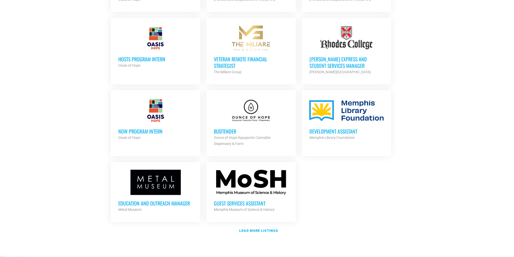
scroll to position [506, 0]
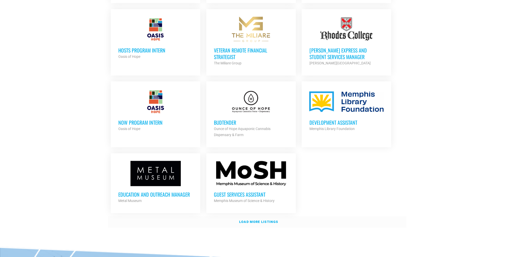
click at [253, 220] on strong "Load more listings" at bounding box center [258, 222] width 39 height 4
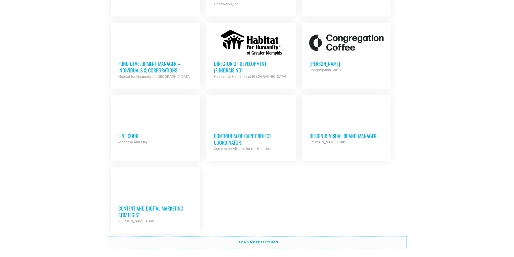
scroll to position [1011, 0]
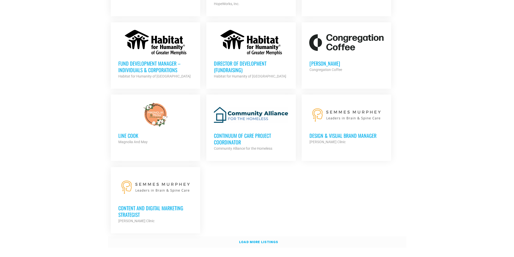
click at [257, 237] on link "Load more listings" at bounding box center [257, 243] width 298 height 12
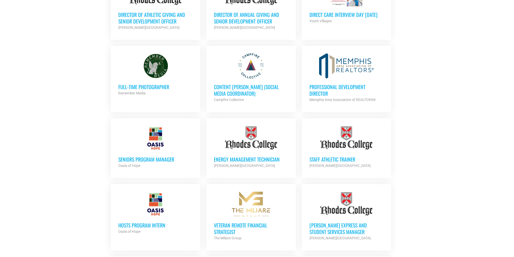
scroll to position [329, 0]
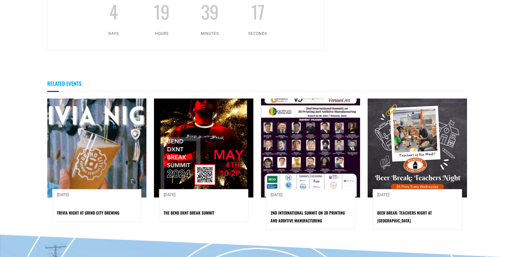
scroll to position [531, 0]
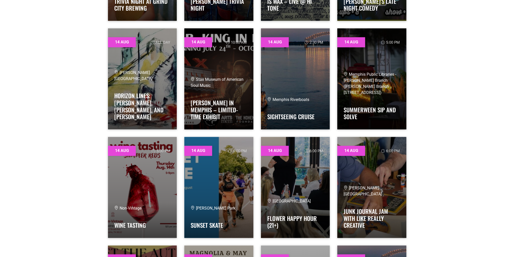
scroll to position [1036, 0]
